Goal: Transaction & Acquisition: Purchase product/service

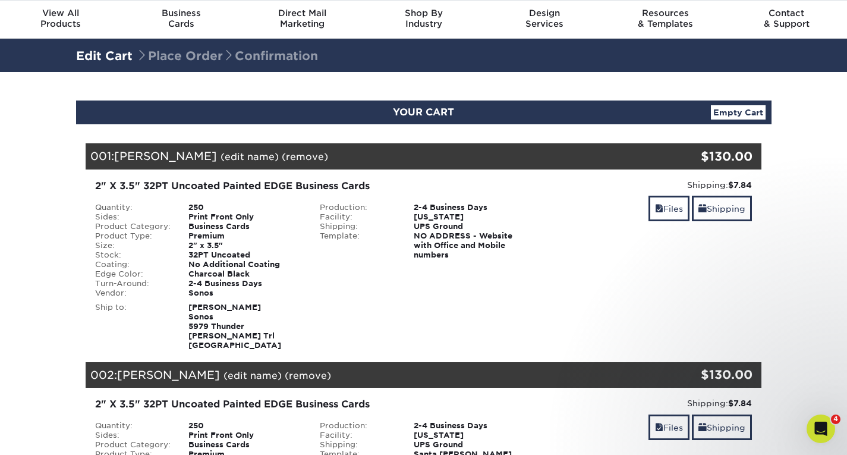
scroll to position [59, 0]
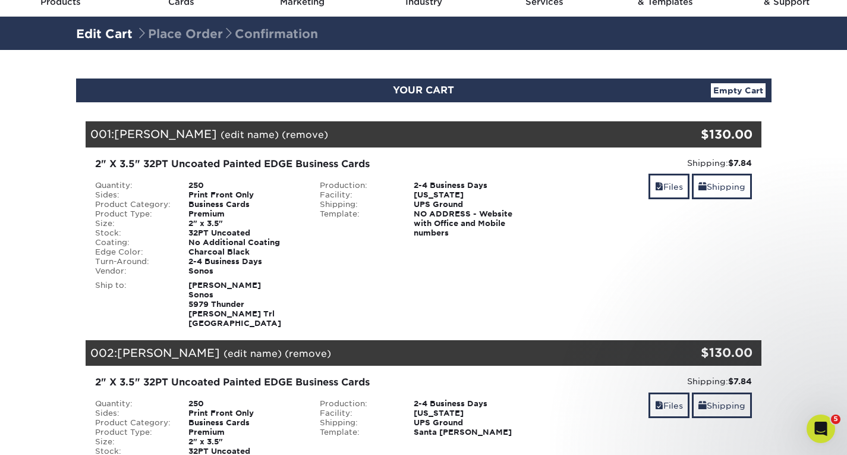
scroll to position [178, 0]
